Goal: Task Accomplishment & Management: Manage account settings

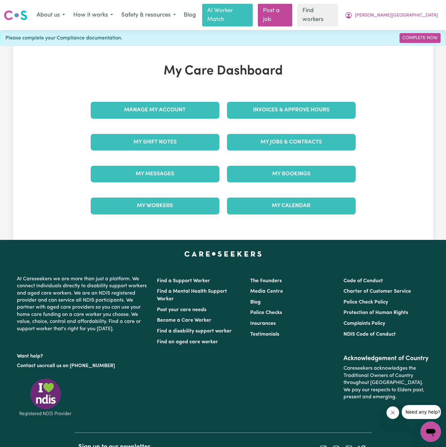
click at [287, 115] on div "Invoices & Approve Hours" at bounding box center [291, 110] width 136 height 32
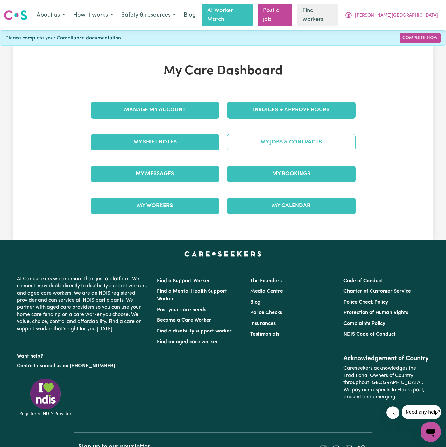
click at [287, 134] on link "My Jobs & Contracts" at bounding box center [291, 142] width 128 height 17
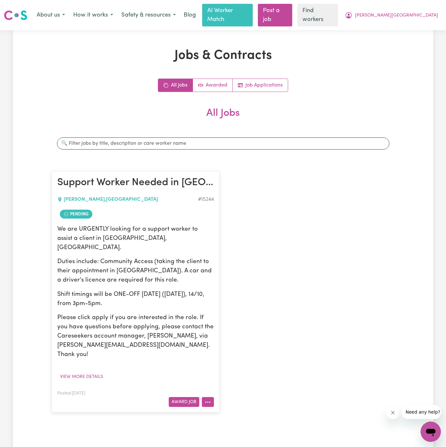
click at [206, 399] on icon "More options" at bounding box center [207, 402] width 6 height 6
click at [233, 317] on link "View/Edit Contract" at bounding box center [233, 323] width 62 height 13
select select "WEEKDAY_DAYTIME"
select select "COMMUNITY_ACCESS"
select select "ONE"
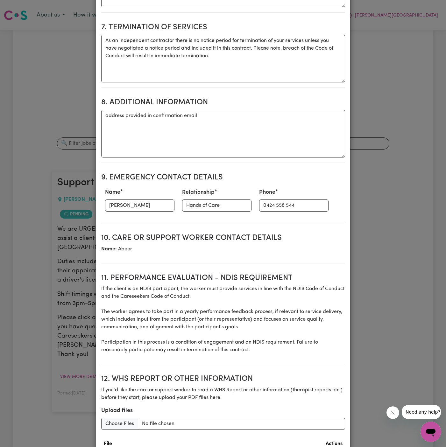
scroll to position [656, 0]
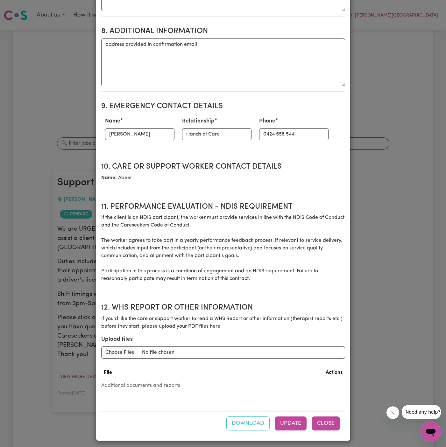
click at [329, 418] on button "Close" at bounding box center [325, 423] width 28 height 14
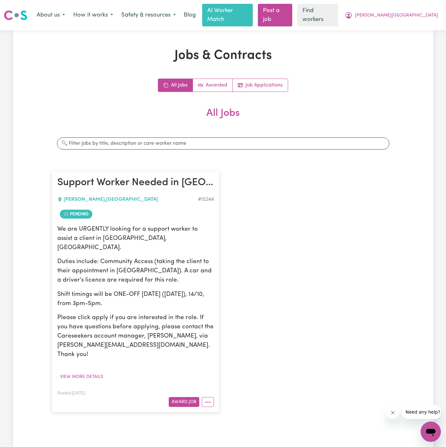
scroll to position [0, 0]
click at [207, 399] on icon "More options" at bounding box center [207, 402] width 6 height 6
click at [207, 397] on button "More options" at bounding box center [208, 402] width 12 height 10
click at [205, 399] on icon "More options" at bounding box center [207, 402] width 6 height 6
click at [245, 330] on link "Make Booking" at bounding box center [233, 336] width 62 height 13
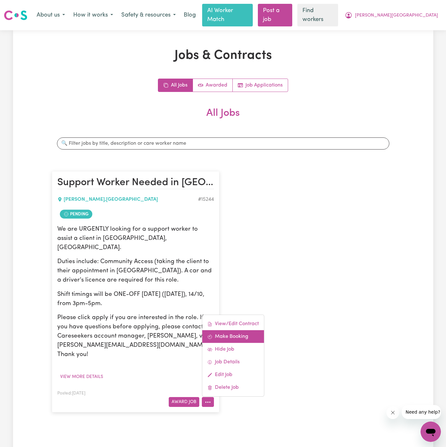
select select "pm"
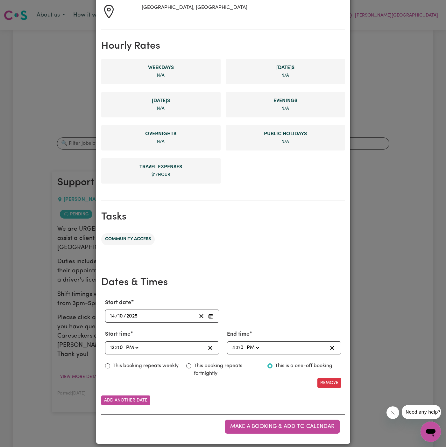
scroll to position [119, 0]
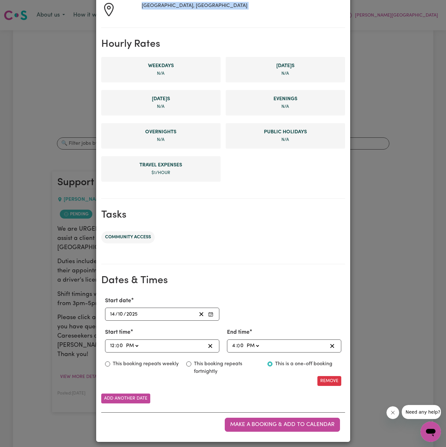
click at [118, 6] on div "Your care & support worker [PERSON_NAME] T Suburb [PERSON_NAME], [GEOGRAPHIC_DA…" at bounding box center [223, 179] width 254 height 526
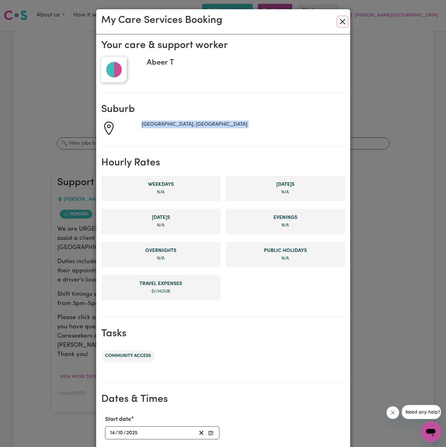
click at [341, 26] on button "Close" at bounding box center [342, 22] width 10 height 10
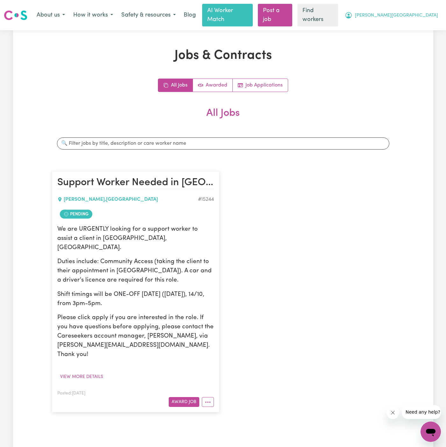
click at [402, 9] on button "[PERSON_NAME][GEOGRAPHIC_DATA]" at bounding box center [390, 15] width 101 height 13
click at [405, 23] on link "My Dashboard" at bounding box center [416, 29] width 50 height 12
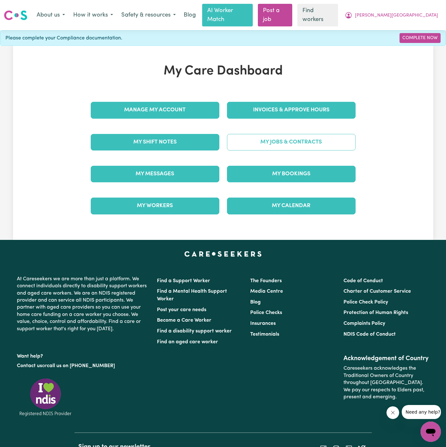
click at [298, 134] on link "My Jobs & Contracts" at bounding box center [291, 142] width 128 height 17
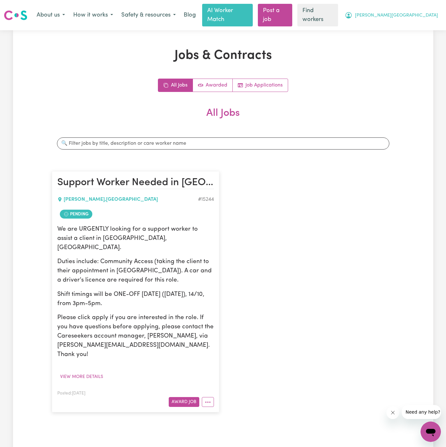
click at [425, 15] on span "[PERSON_NAME][GEOGRAPHIC_DATA]" at bounding box center [396, 15] width 83 height 7
click at [203, 397] on button "More options" at bounding box center [208, 402] width 12 height 10
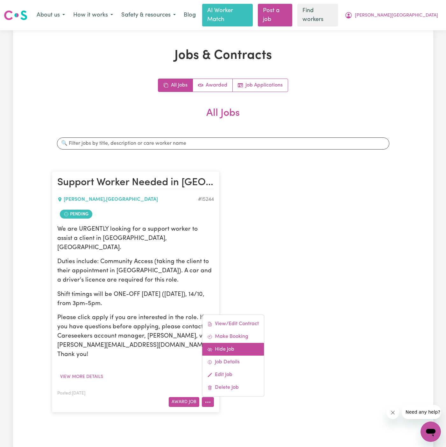
click at [230, 343] on link "Hide Job" at bounding box center [233, 349] width 62 height 13
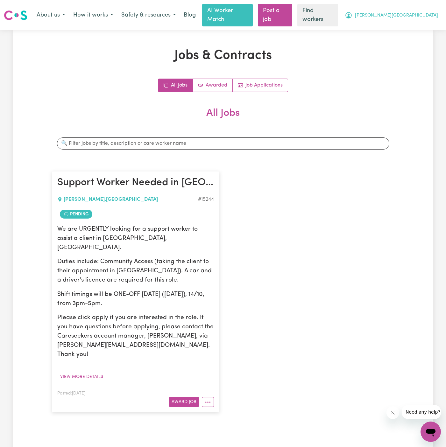
click at [428, 12] on span "[PERSON_NAME][GEOGRAPHIC_DATA]" at bounding box center [396, 15] width 83 height 7
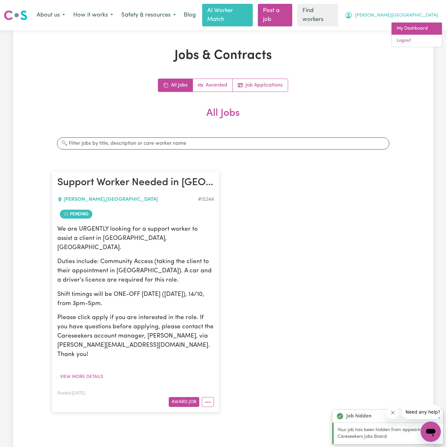
click at [423, 23] on link "My Dashboard" at bounding box center [416, 29] width 50 height 12
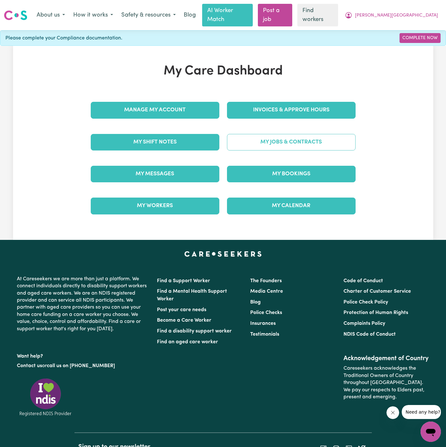
click at [309, 134] on link "My Jobs & Contracts" at bounding box center [291, 142] width 128 height 17
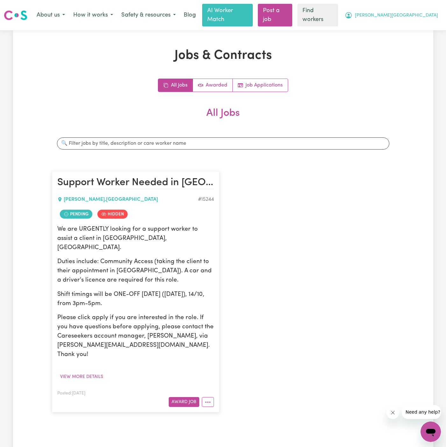
click at [399, 14] on span "[PERSON_NAME][GEOGRAPHIC_DATA]" at bounding box center [396, 15] width 83 height 7
click at [401, 29] on link "My Dashboard" at bounding box center [416, 29] width 50 height 12
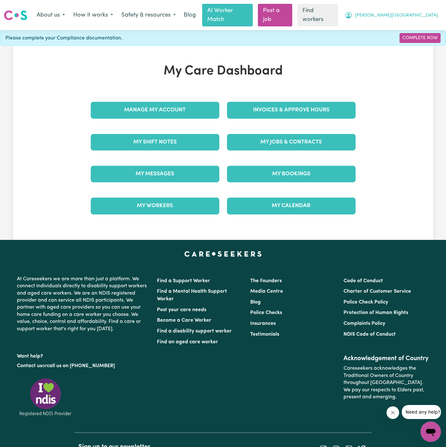
click at [427, 12] on span "[PERSON_NAME][GEOGRAPHIC_DATA]" at bounding box center [396, 15] width 83 height 7
drag, startPoint x: 388, startPoint y: 149, endPoint x: 370, endPoint y: 149, distance: 17.8
click at [378, 149] on div "My Care Dashboard Manage My Account Invoices & Approve Hours My Shift Notes My …" at bounding box center [223, 143] width 420 height 158
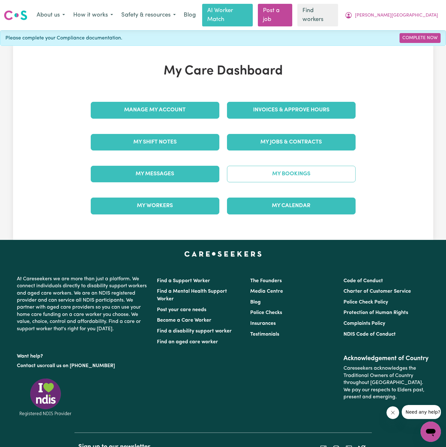
click at [327, 167] on link "My Bookings" at bounding box center [291, 174] width 128 height 17
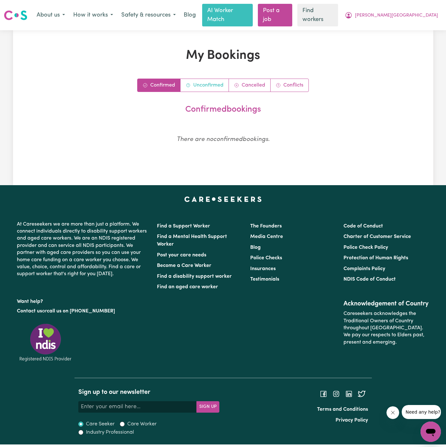
click at [198, 79] on link "Unconfirmed" at bounding box center [204, 85] width 48 height 13
click at [165, 79] on link "Confirmed" at bounding box center [158, 85] width 43 height 13
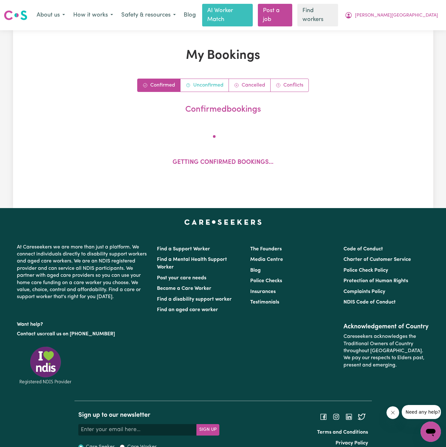
click at [202, 79] on link "Unconfirmed" at bounding box center [204, 85] width 48 height 13
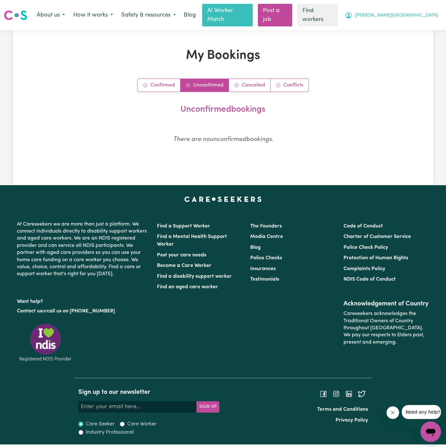
click at [401, 12] on span "[PERSON_NAME][GEOGRAPHIC_DATA]" at bounding box center [396, 15] width 83 height 7
click at [396, 27] on link "My Dashboard" at bounding box center [416, 29] width 50 height 12
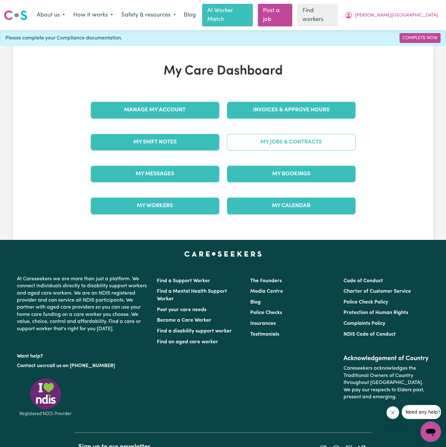
click at [283, 134] on link "My Jobs & Contracts" at bounding box center [291, 142] width 128 height 17
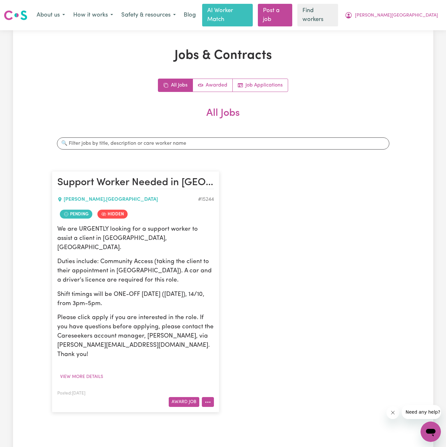
click at [209, 397] on button "More options" at bounding box center [208, 402] width 12 height 10
click at [235, 330] on link "Make Booking" at bounding box center [233, 336] width 62 height 13
select select "pm"
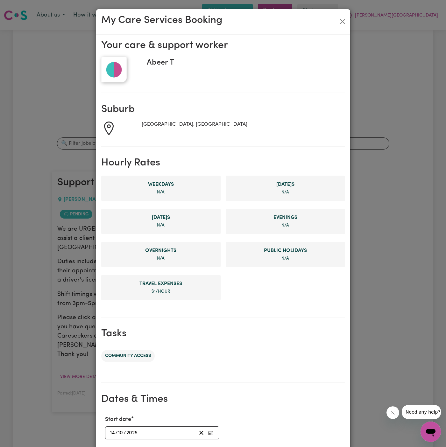
scroll to position [121, 0]
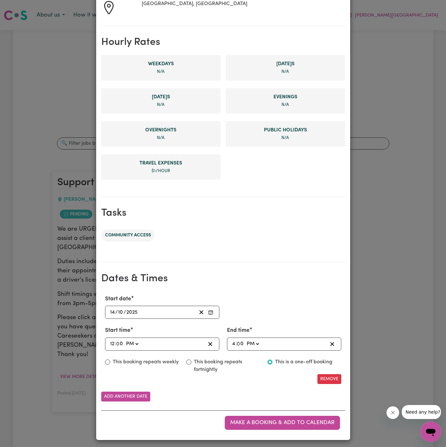
click at [112, 310] on input "14" at bounding box center [112, 312] width 5 height 9
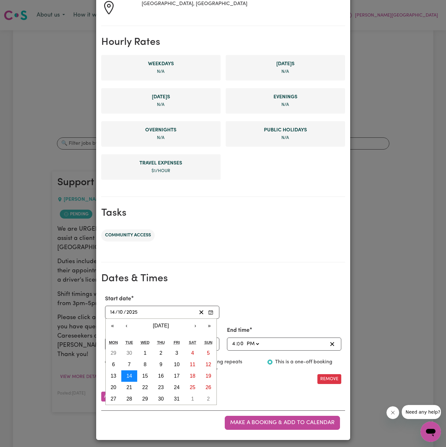
click at [127, 375] on abbr "14" at bounding box center [129, 375] width 6 height 5
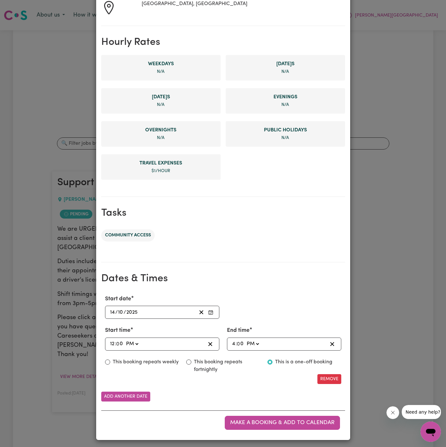
click at [112, 345] on input "12" at bounding box center [112, 344] width 5 height 9
type input "20:00"
type input "8"
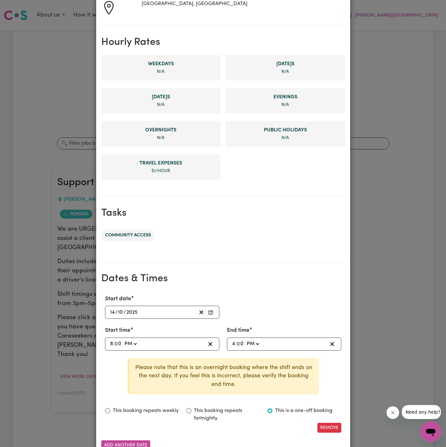
click at [109, 343] on div "20:00 8 : 0 0 AM PM" at bounding box center [157, 344] width 96 height 9
type input "15:00"
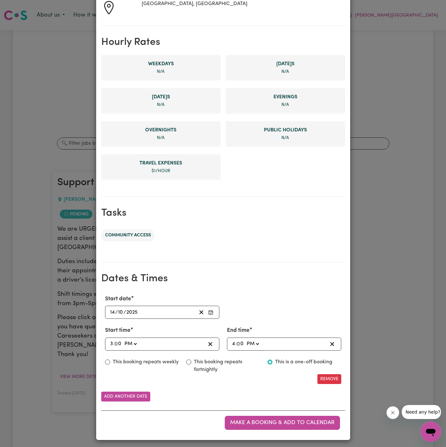
type input "3"
click at [232, 341] on input "4" at bounding box center [234, 344] width 4 height 9
type input "17:00"
type input "5"
click at [298, 397] on div "Add another date" at bounding box center [223, 396] width 244 height 10
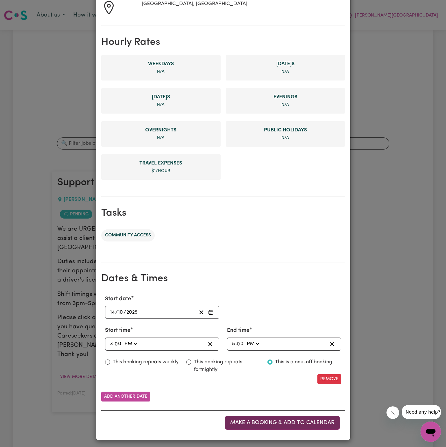
click at [283, 427] on button "Make a booking & add to calendar" at bounding box center [282, 423] width 115 height 14
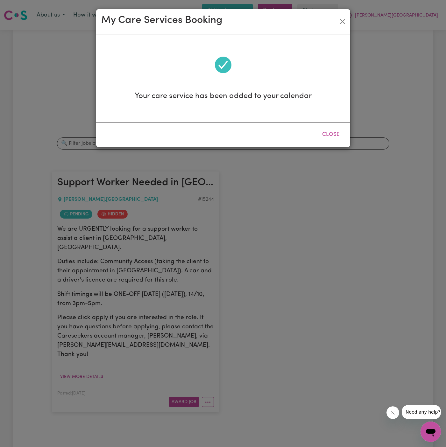
scroll to position [0, 0]
drag, startPoint x: 341, startPoint y: 21, endPoint x: 394, endPoint y: 19, distance: 52.8
click at [342, 21] on button "Close" at bounding box center [342, 22] width 10 height 10
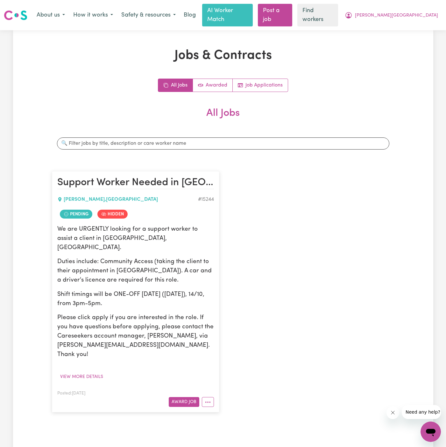
click at [398, 18] on div "About us How it works Safety & resources Blog AI Worker Match Post a job Find w…" at bounding box center [236, 15] width 409 height 23
click at [405, 12] on span "[PERSON_NAME][GEOGRAPHIC_DATA]" at bounding box center [396, 15] width 83 height 7
click at [405, 35] on link "Logout" at bounding box center [416, 41] width 50 height 12
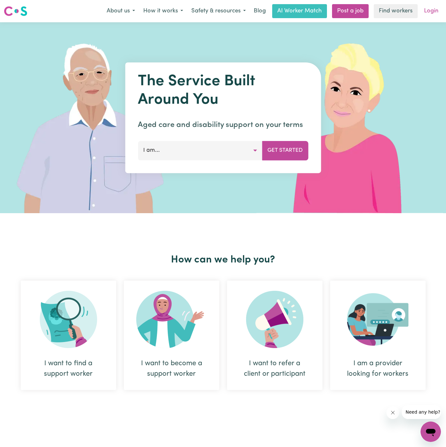
click at [423, 11] on link "Login" at bounding box center [431, 11] width 22 height 14
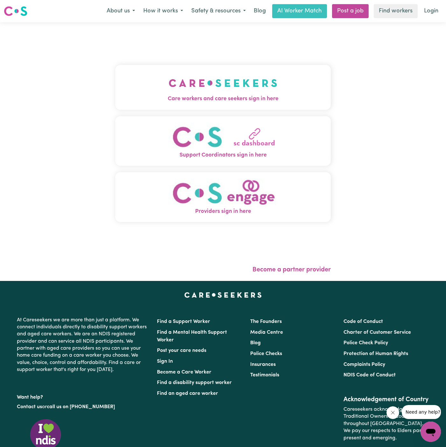
click at [238, 68] on button "Care workers and care seekers sign in here" at bounding box center [222, 87] width 215 height 45
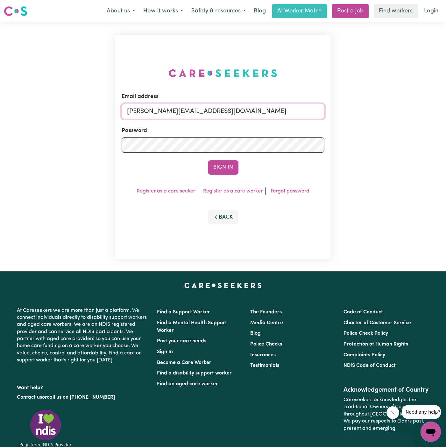
click at [256, 112] on input "[PERSON_NAME][EMAIL_ADDRESS][DOMAIN_NAME]" at bounding box center [222, 111] width 203 height 15
click at [230, 105] on input "[EMAIL_ADDRESS][DOMAIN_NAME]" at bounding box center [222, 111] width 203 height 15
click at [212, 108] on input "[EMAIL_ADDRESS][DOMAIN_NAME]" at bounding box center [222, 111] width 203 height 15
drag, startPoint x: 187, startPoint y: 111, endPoint x: 400, endPoint y: 111, distance: 213.1
click at [400, 111] on div "Email address superuser~[EMAIL_ADDRESS][DOMAIN_NAME] Password Sign In Register …" at bounding box center [223, 146] width 446 height 249
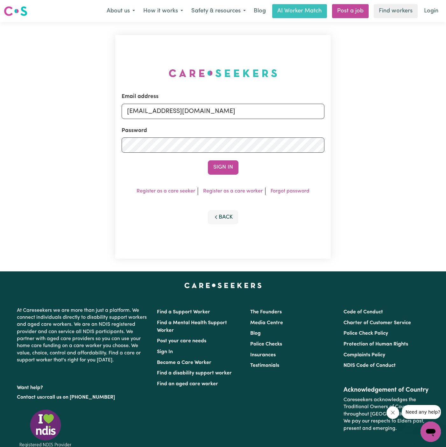
type input "[EMAIL_ADDRESS][DOMAIN_NAME]"
click at [208, 160] on button "Sign In" at bounding box center [223, 167] width 31 height 14
